Goal: Task Accomplishment & Management: Use online tool/utility

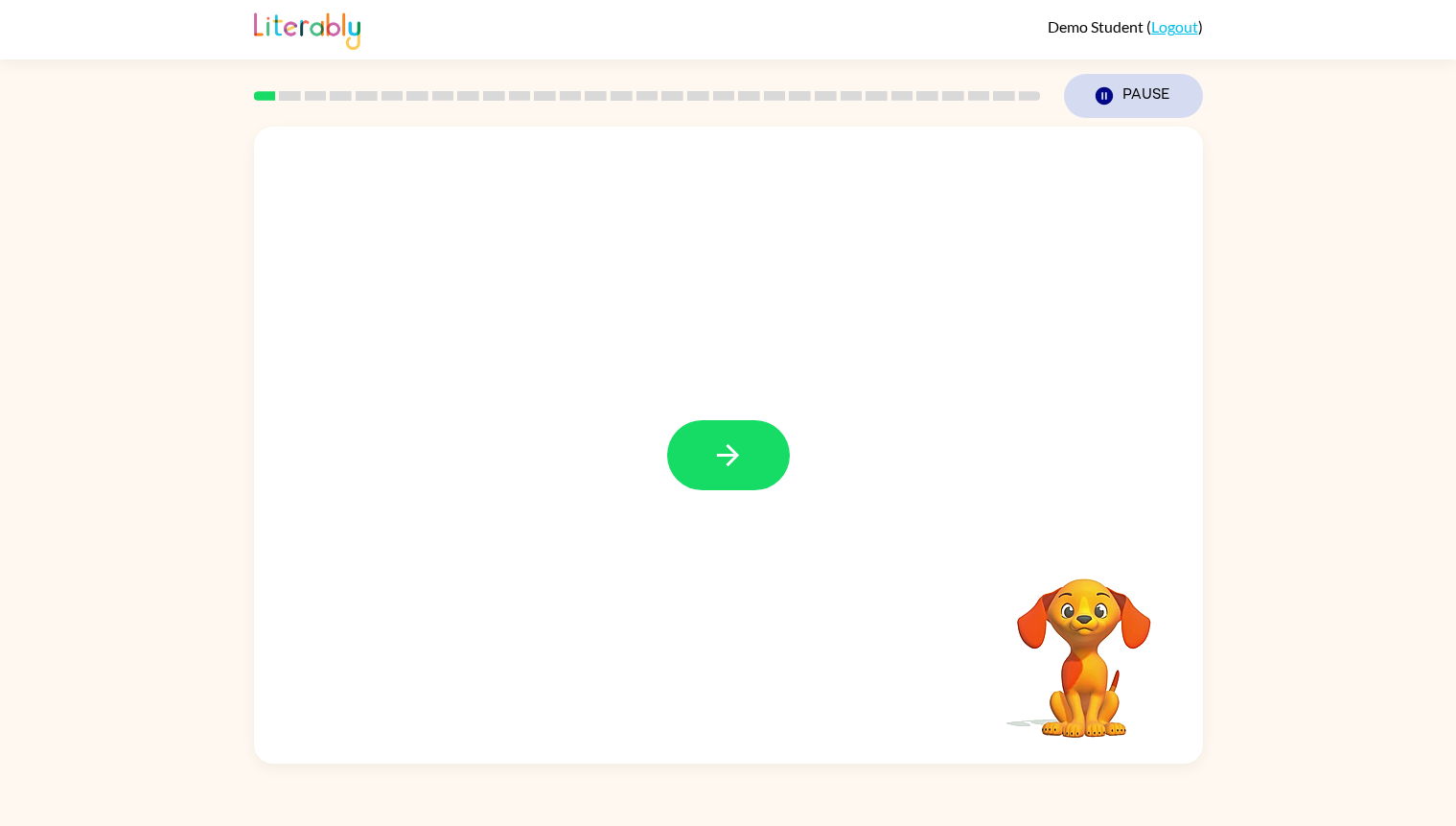
click at [1130, 98] on button "Pause Pause" at bounding box center [1133, 96] width 139 height 44
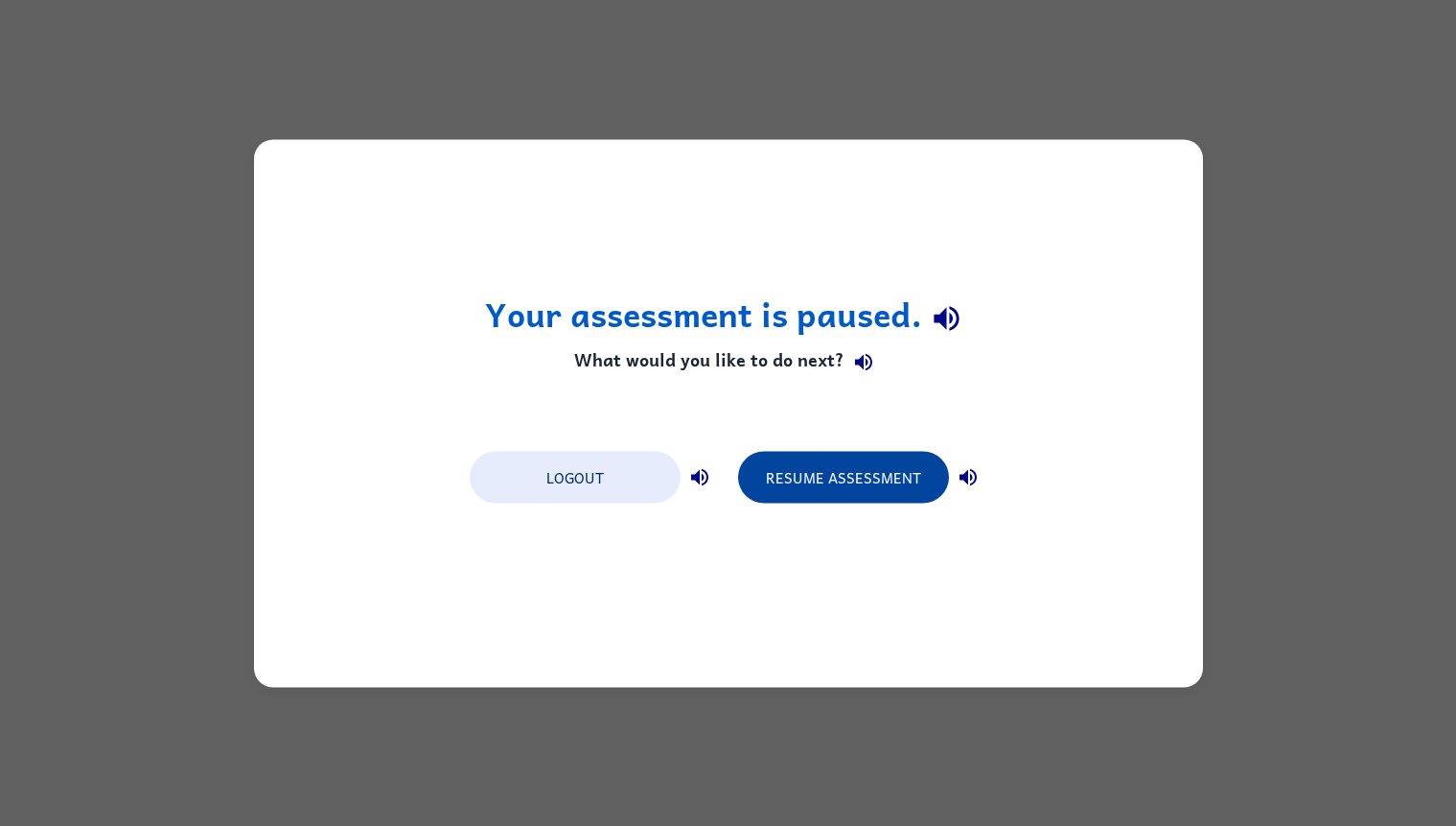
click at [877, 466] on button "Resume Assessment" at bounding box center [843, 476] width 211 height 52
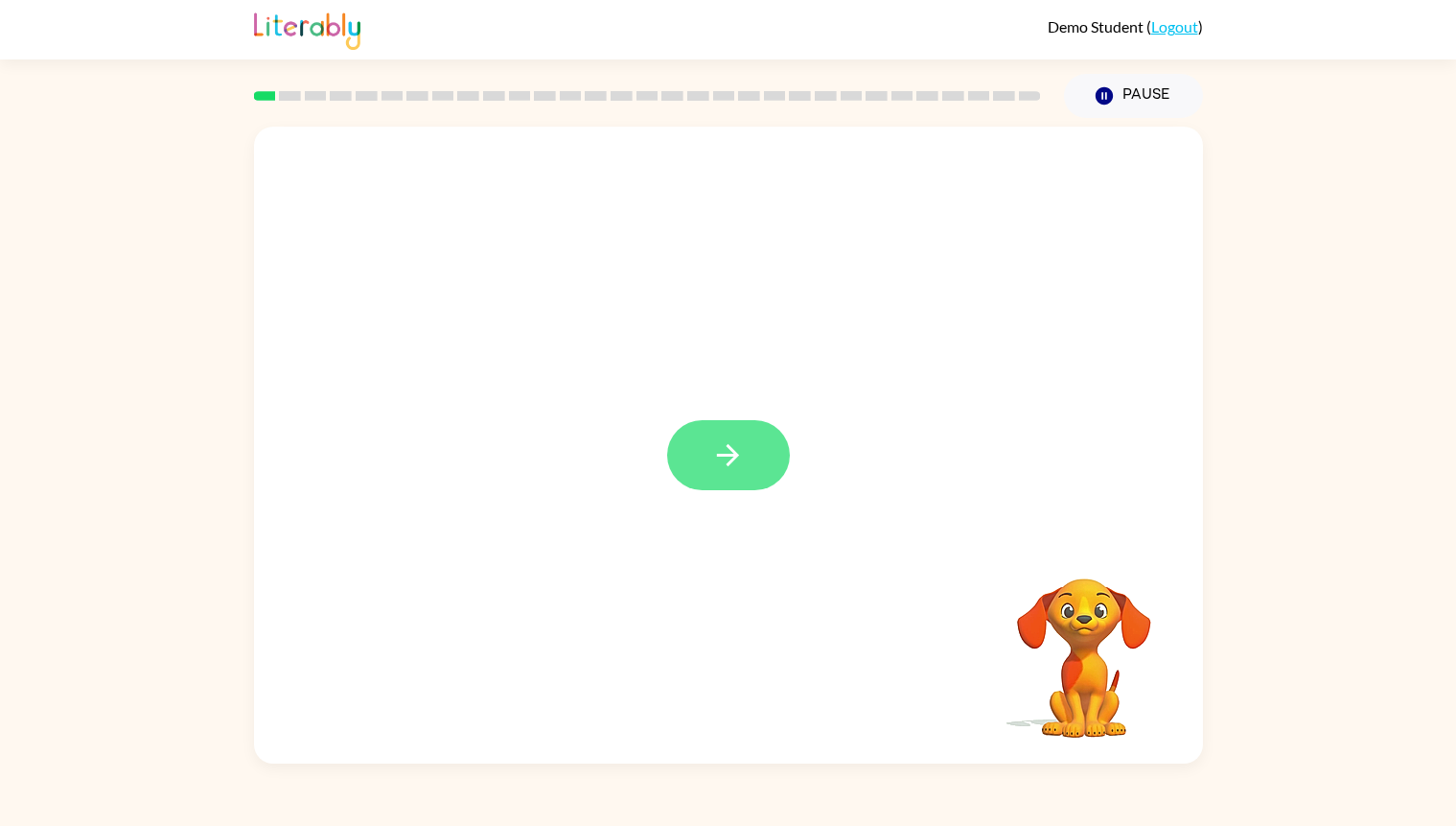
click at [721, 464] on icon "button" at bounding box center [728, 455] width 33 height 34
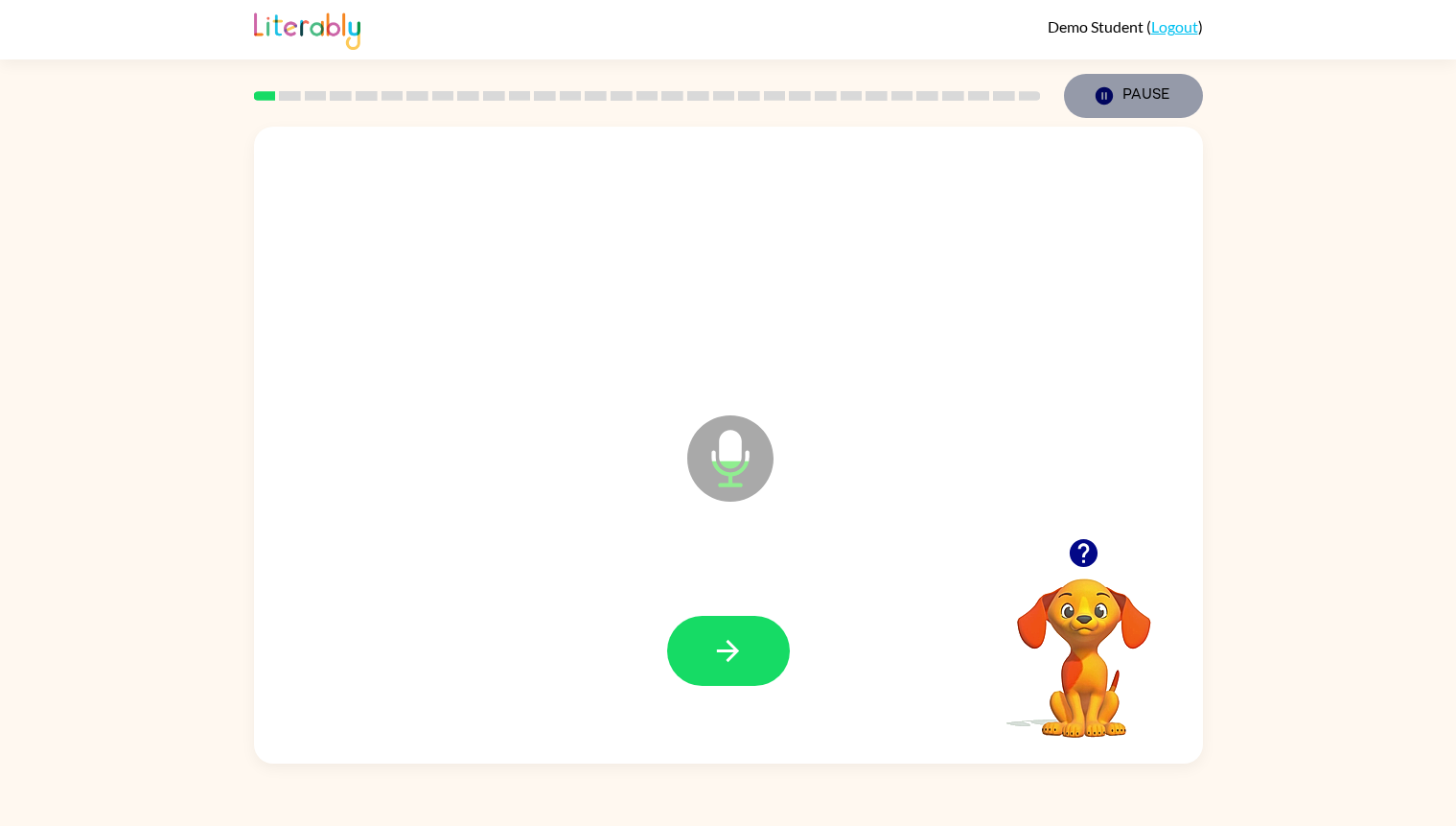
click at [1153, 78] on button "Pause Pause" at bounding box center [1133, 96] width 139 height 44
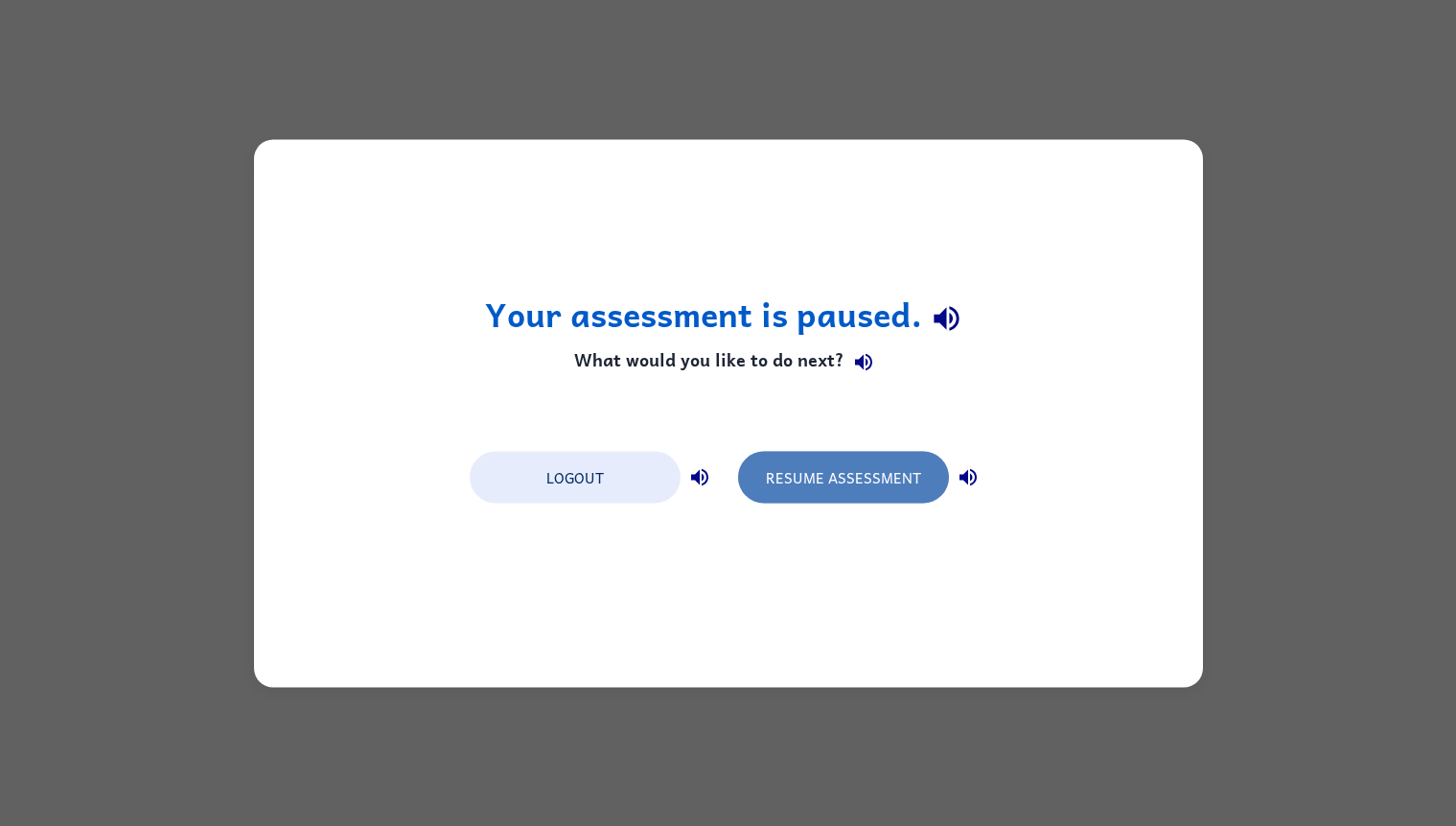
click at [804, 499] on button "Resume Assessment" at bounding box center [843, 476] width 211 height 52
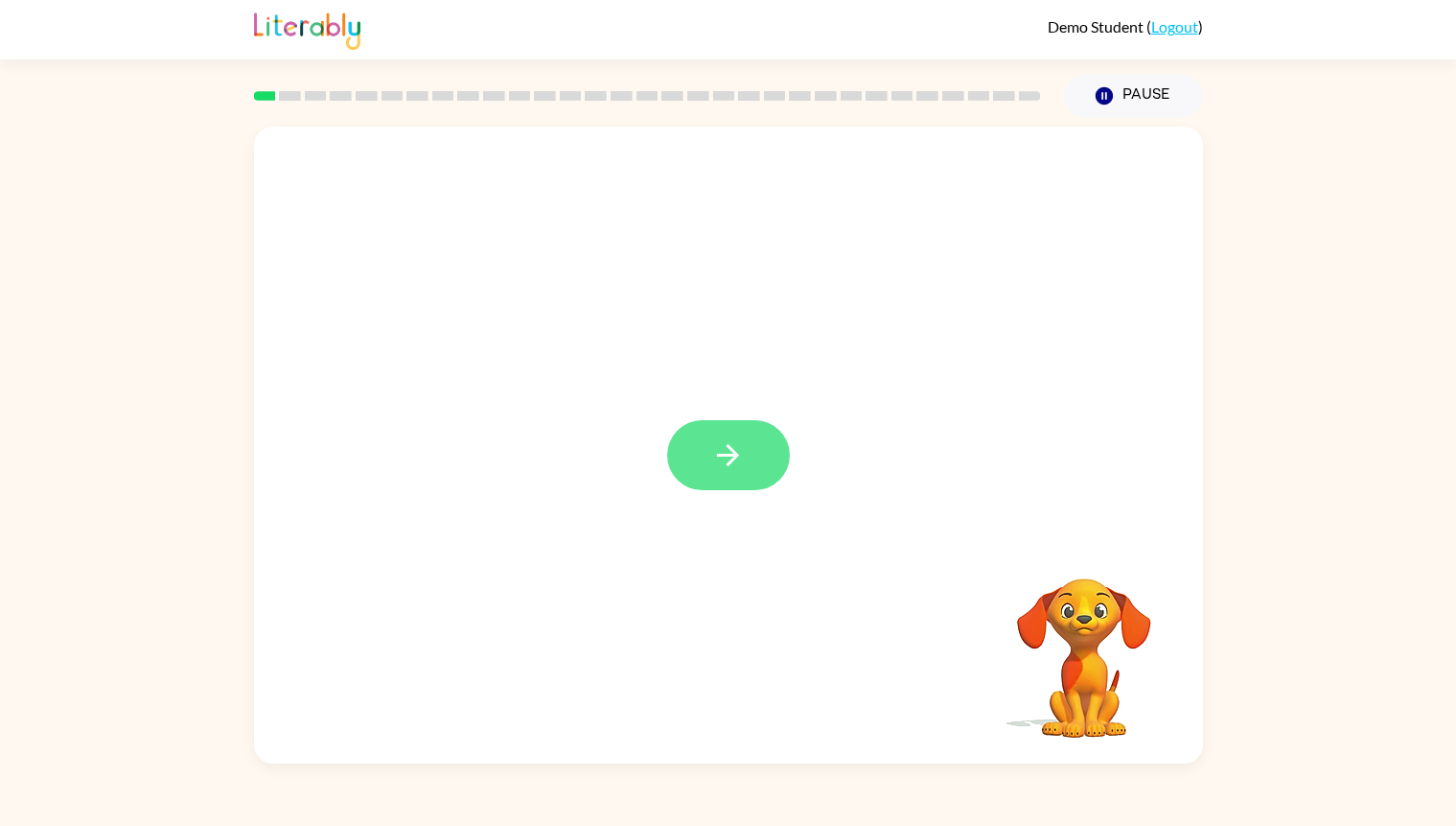
click at [703, 451] on button "button" at bounding box center [728, 454] width 123 height 70
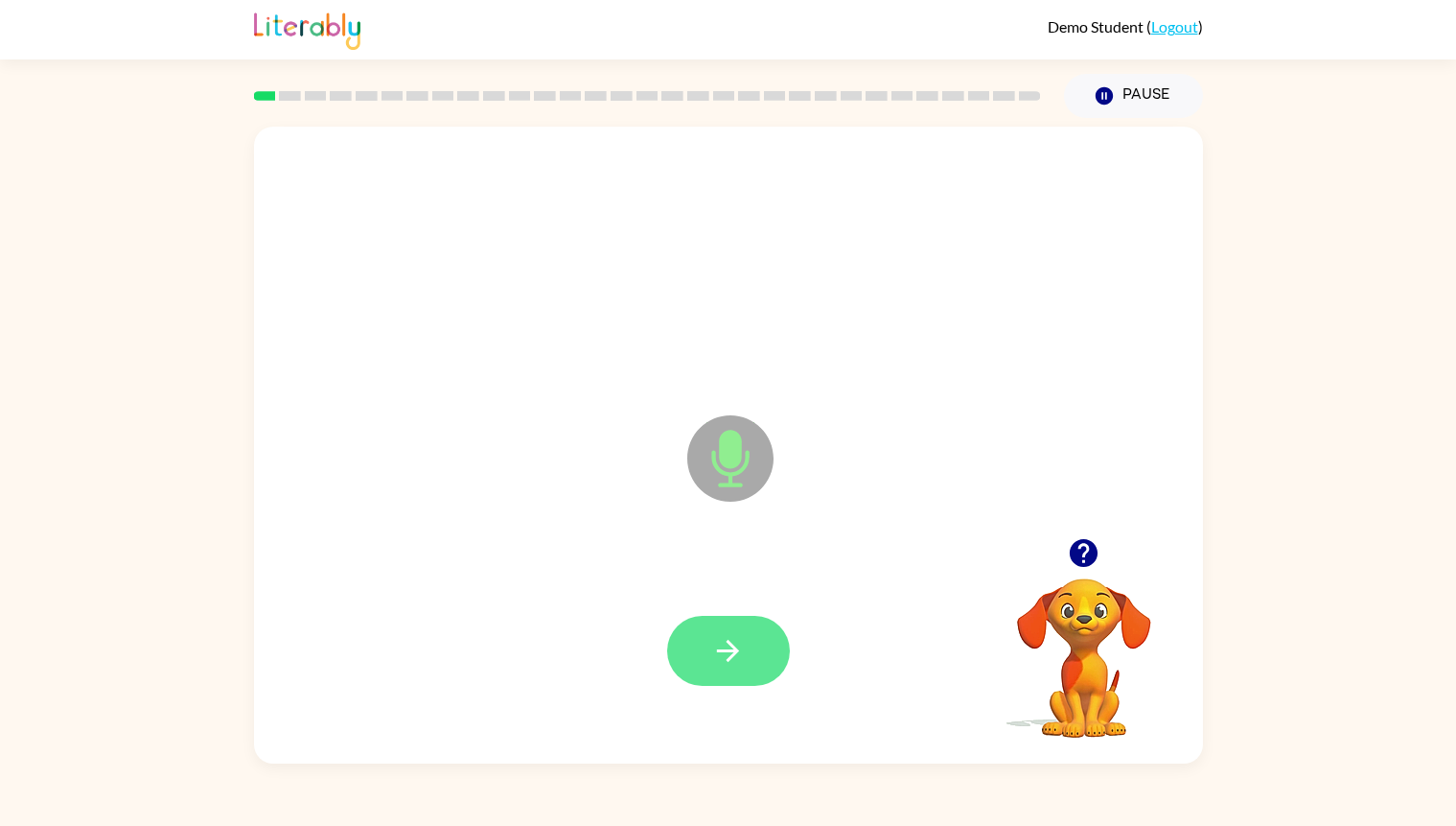
click at [723, 638] on icon "button" at bounding box center [728, 651] width 33 height 34
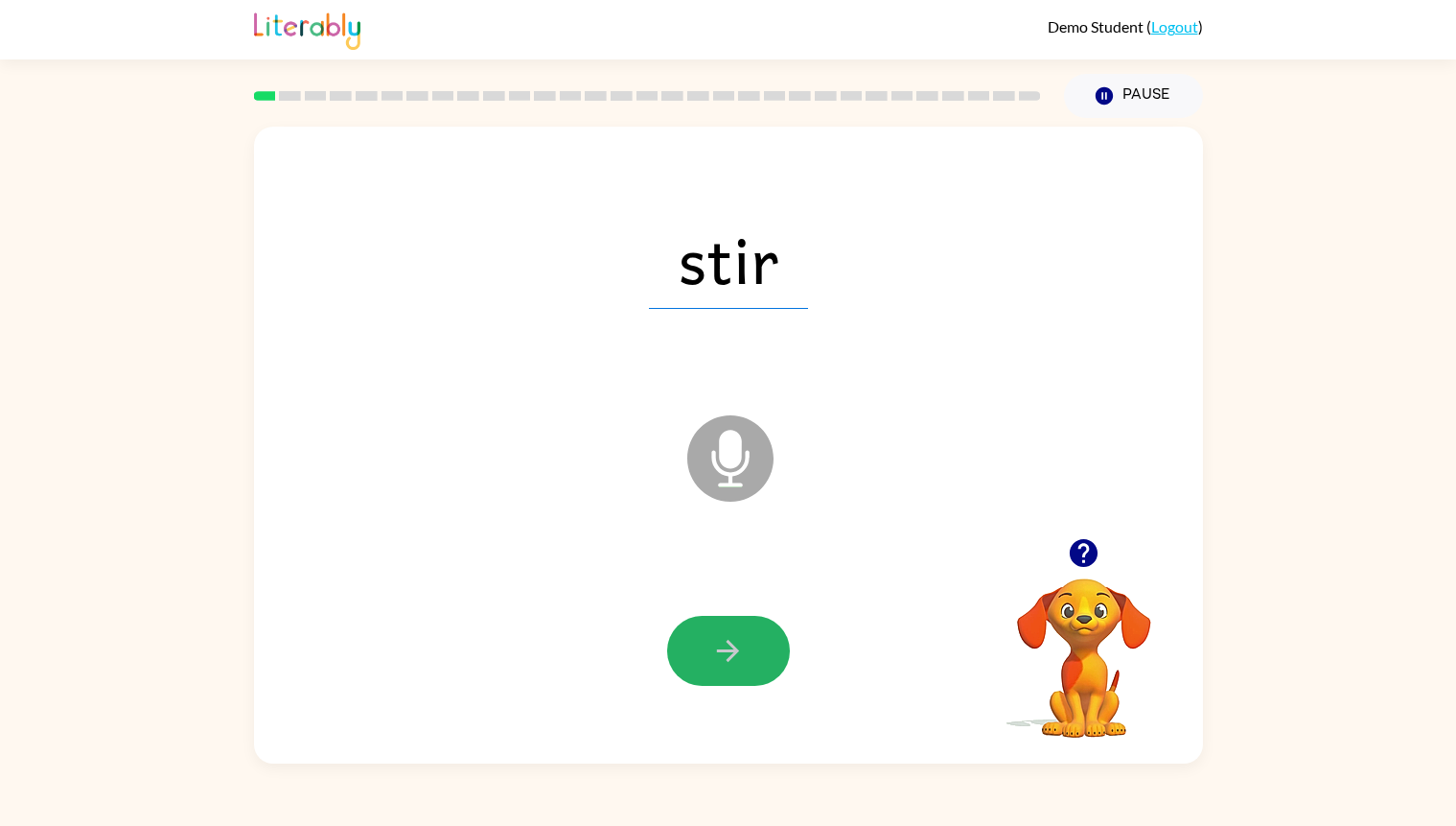
click at [723, 638] on icon "button" at bounding box center [728, 651] width 33 height 34
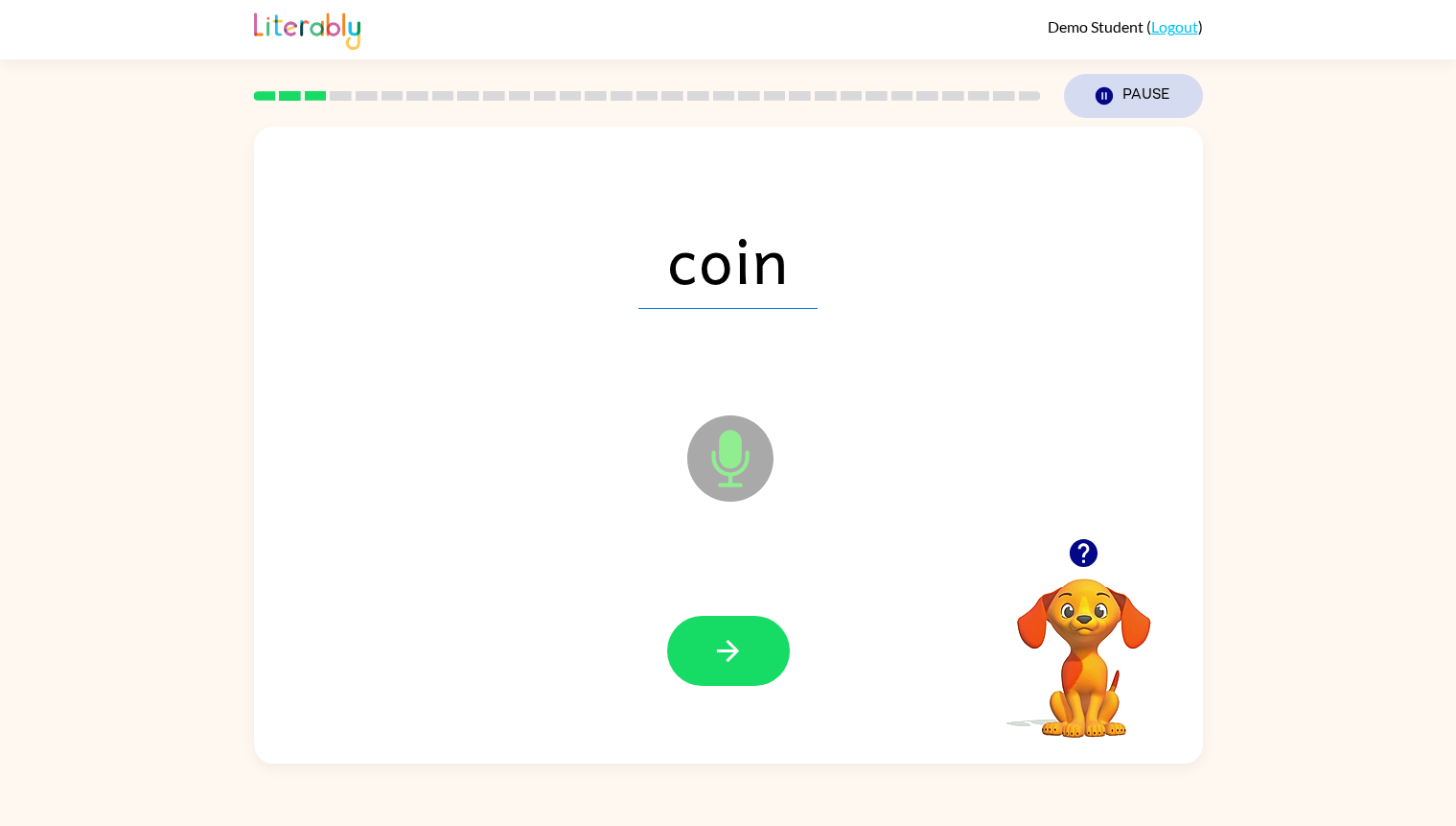
click at [1111, 104] on icon "Pause" at bounding box center [1103, 96] width 21 height 21
